Goal: Find specific page/section: Find specific page/section

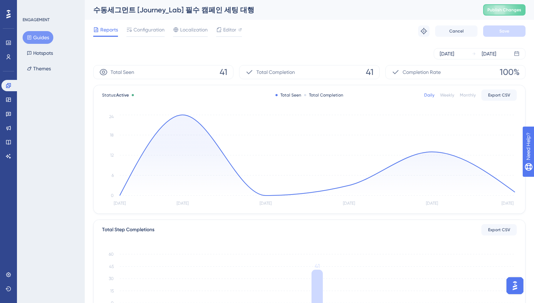
click at [39, 36] on button "Guides" at bounding box center [38, 37] width 31 height 13
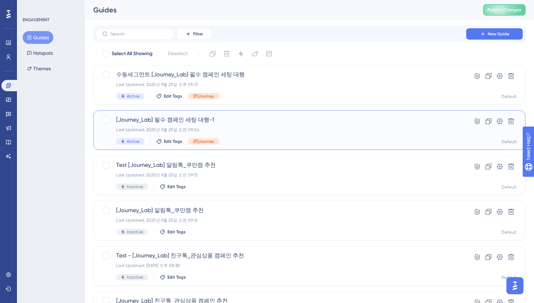
click at [214, 130] on div "Last Updated: 2025년 9월 25일 오전 09:04" at bounding box center [281, 130] width 330 height 6
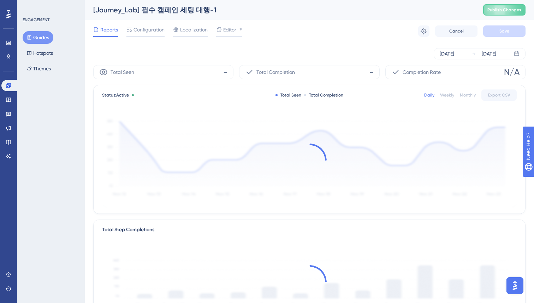
click at [290, 40] on div "Reports Configuration Localization Editor Troubleshoot Cancel Save" at bounding box center [309, 31] width 432 height 23
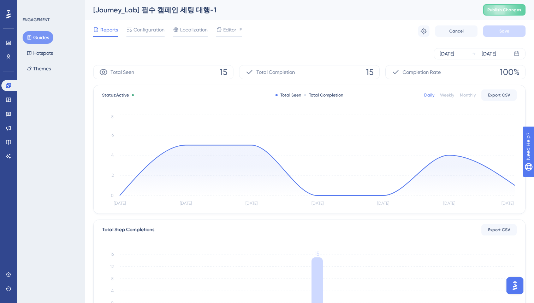
click at [41, 35] on button "Guides" at bounding box center [38, 37] width 31 height 13
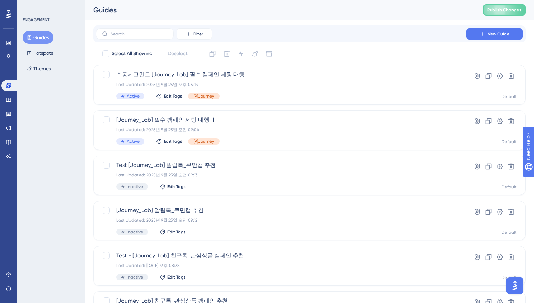
click at [317, 23] on div "Performance Users Engagement Widgets Feedback Product Updates Knowledge Base AI…" at bounding box center [309, 268] width 449 height 537
